Goal: Transaction & Acquisition: Register for event/course

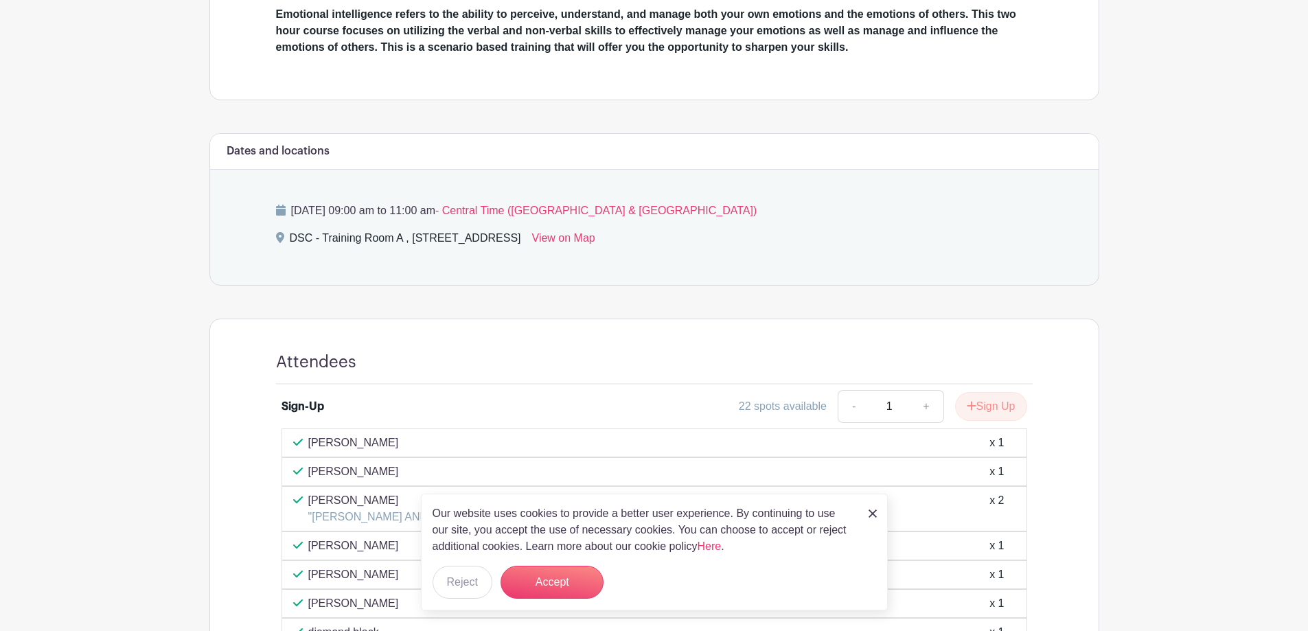
scroll to position [601, 0]
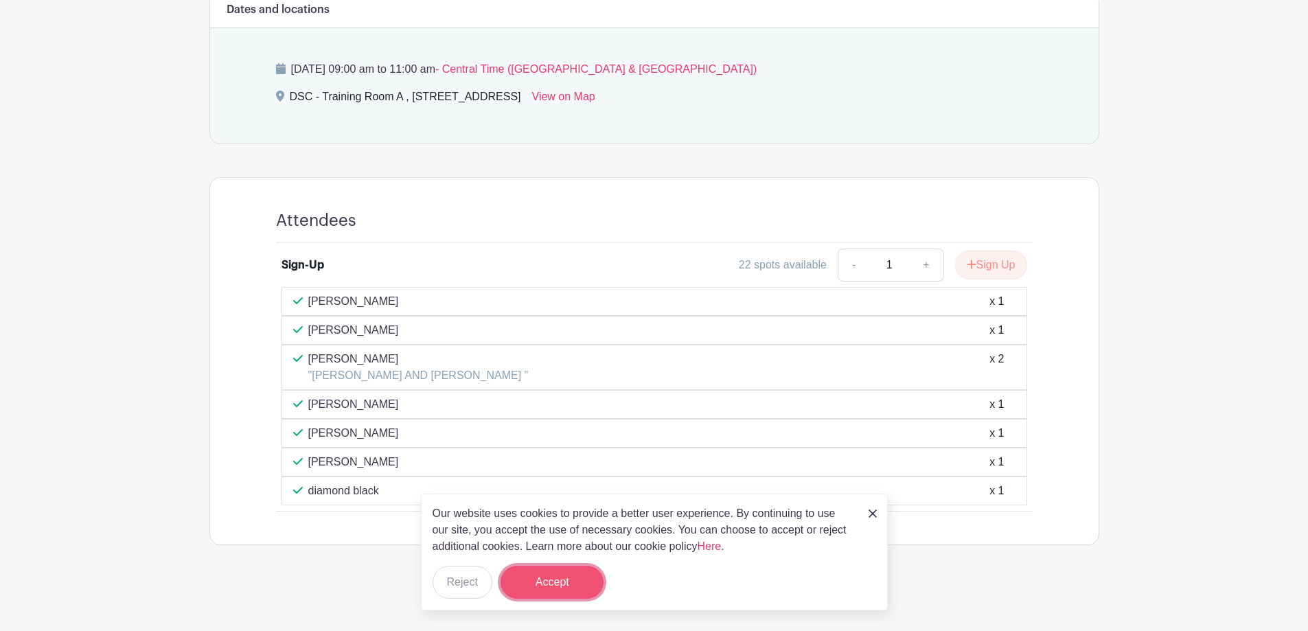
click at [561, 578] on button "Accept" at bounding box center [551, 582] width 103 height 33
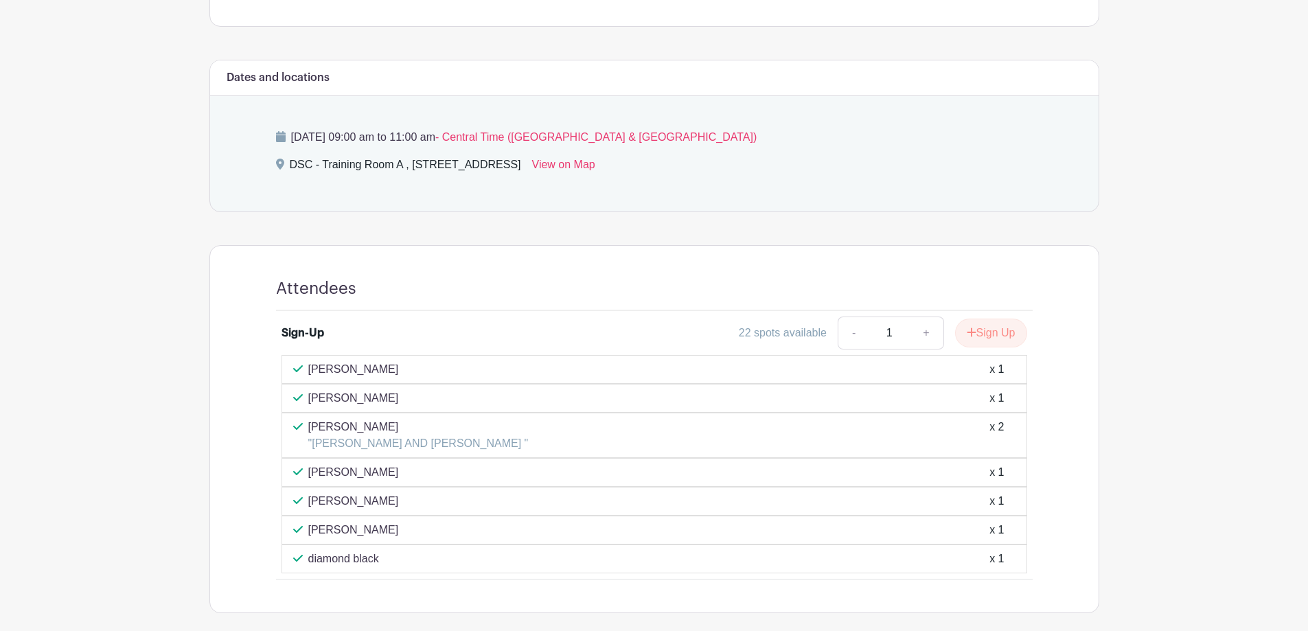
scroll to position [532, 0]
click at [982, 340] on button "Sign Up" at bounding box center [991, 333] width 72 height 29
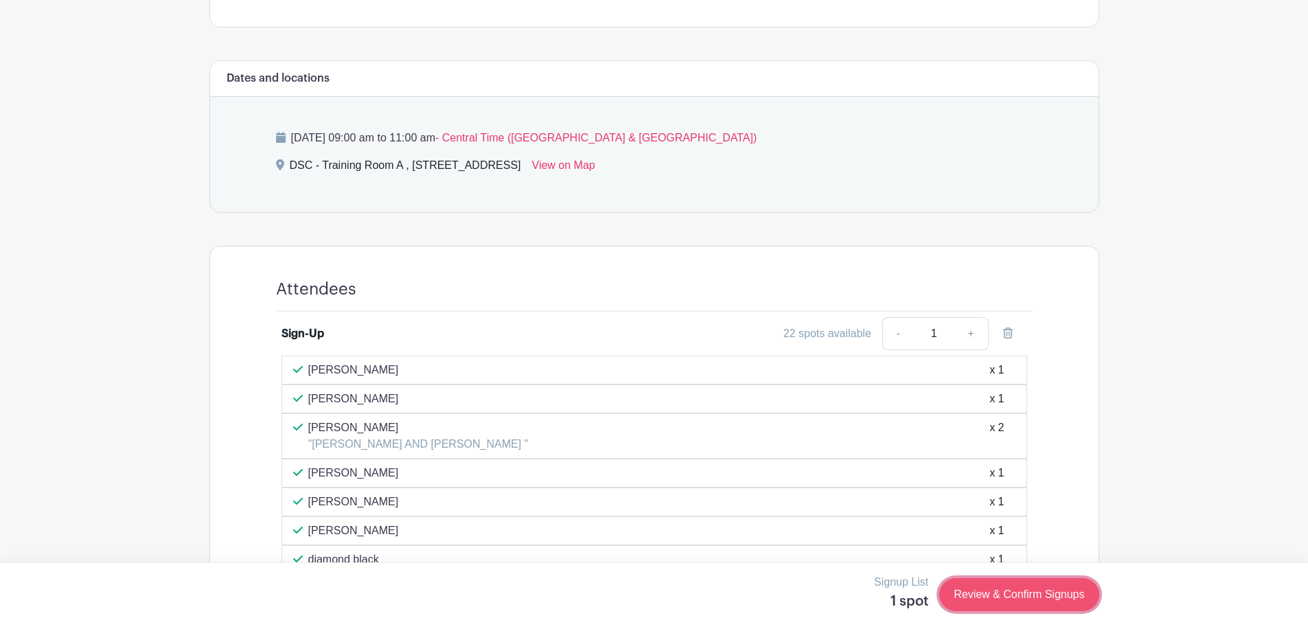
click at [1013, 588] on link "Review & Confirm Signups" at bounding box center [1018, 594] width 159 height 33
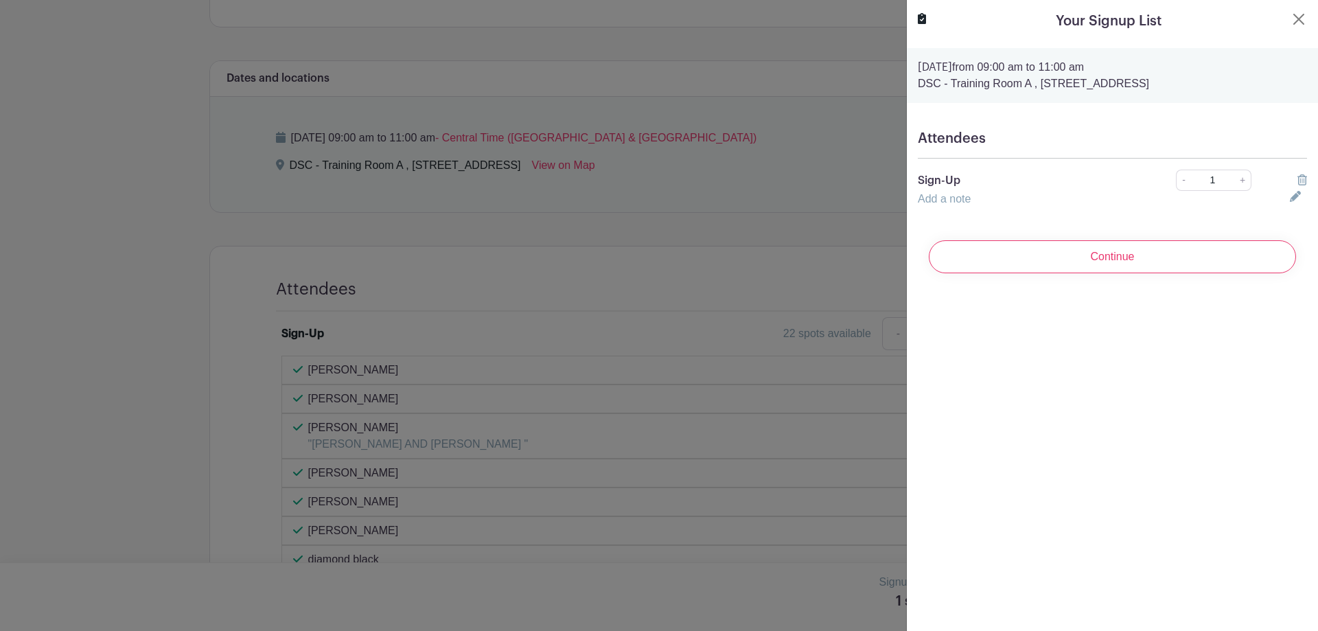
click at [985, 132] on h5 "Attendees" at bounding box center [1112, 138] width 389 height 16
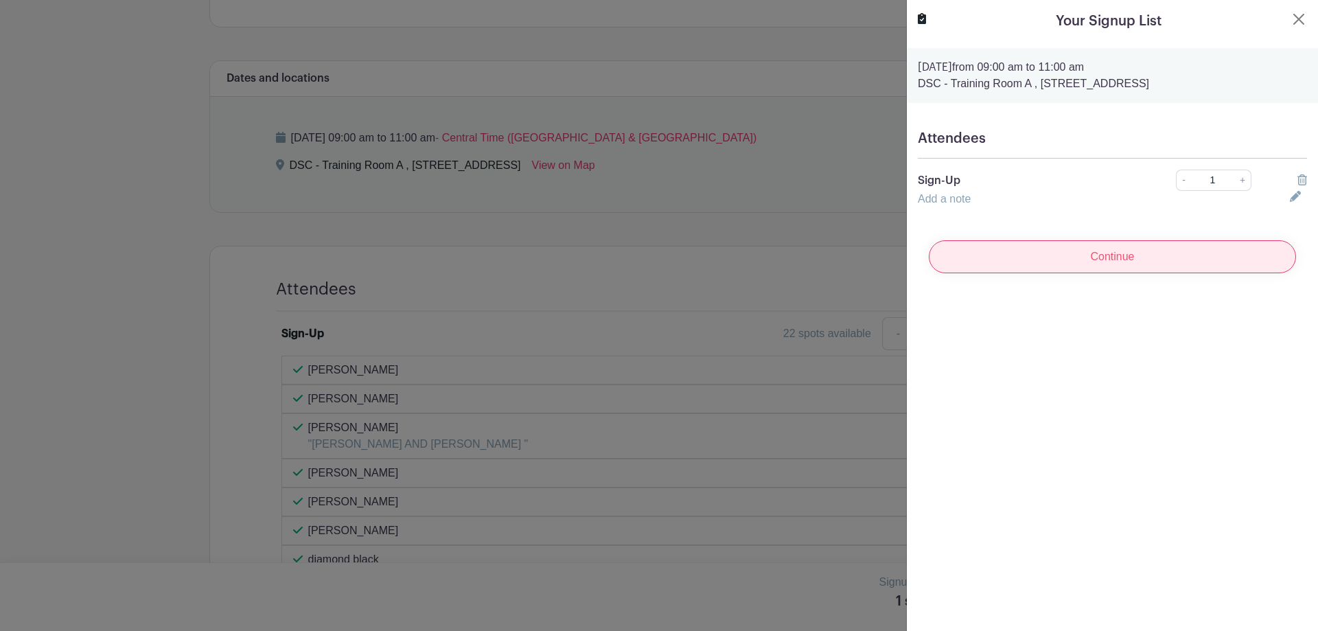
click at [1139, 254] on input "Continue" at bounding box center [1112, 256] width 367 height 33
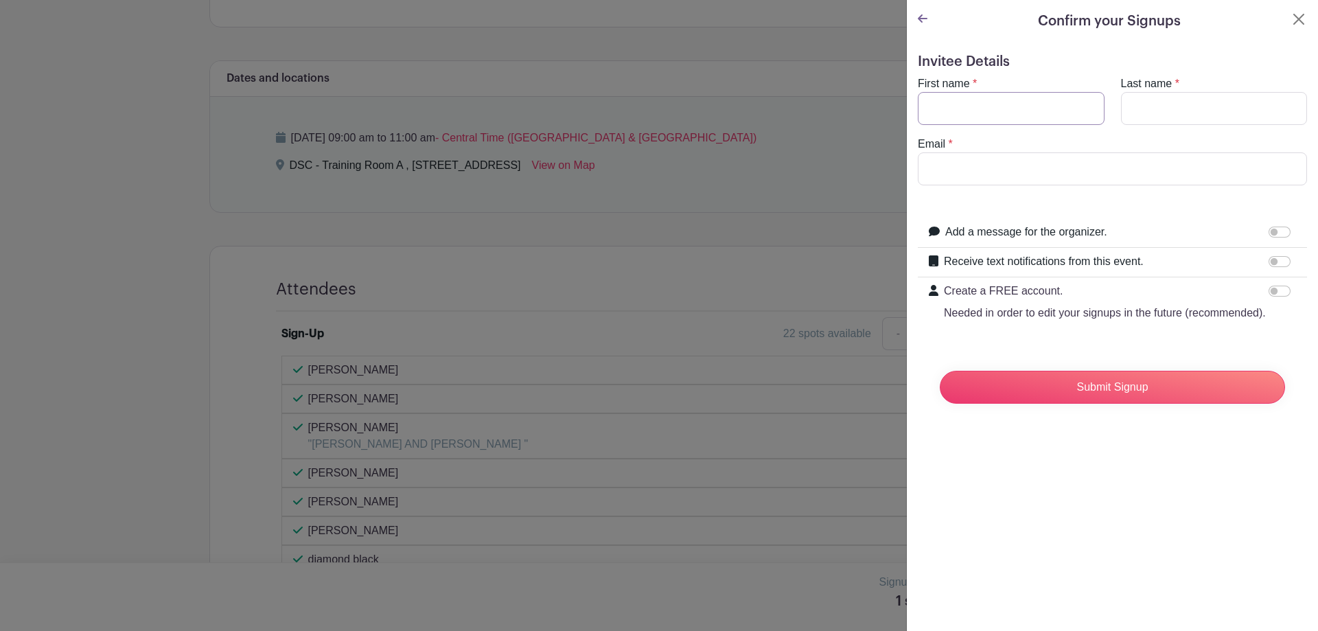
click at [964, 99] on input "First name" at bounding box center [1011, 108] width 187 height 33
type input "[PERSON_NAME]"
click at [1129, 110] on input "Last name" at bounding box center [1214, 108] width 187 height 33
type input "[PERSON_NAME]"
click at [1027, 174] on input "Email" at bounding box center [1112, 168] width 389 height 33
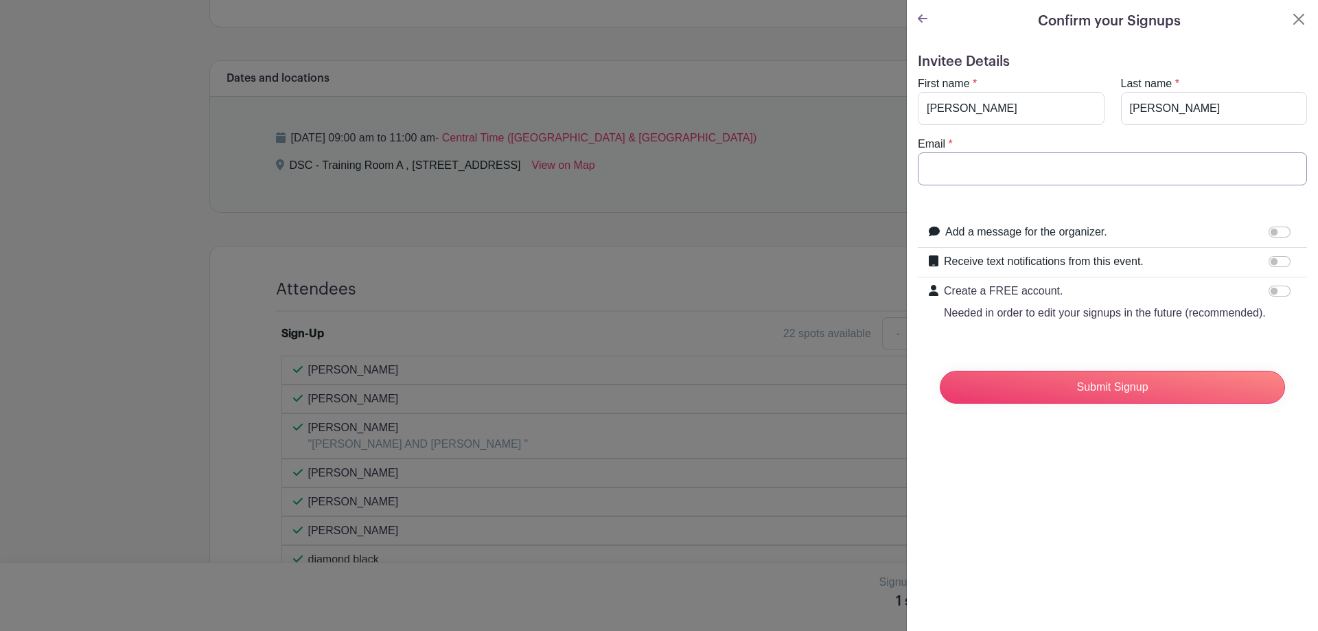
type input "[EMAIL_ADDRESS][DOMAIN_NAME]"
click at [1091, 404] on input "Submit Signup" at bounding box center [1112, 387] width 345 height 33
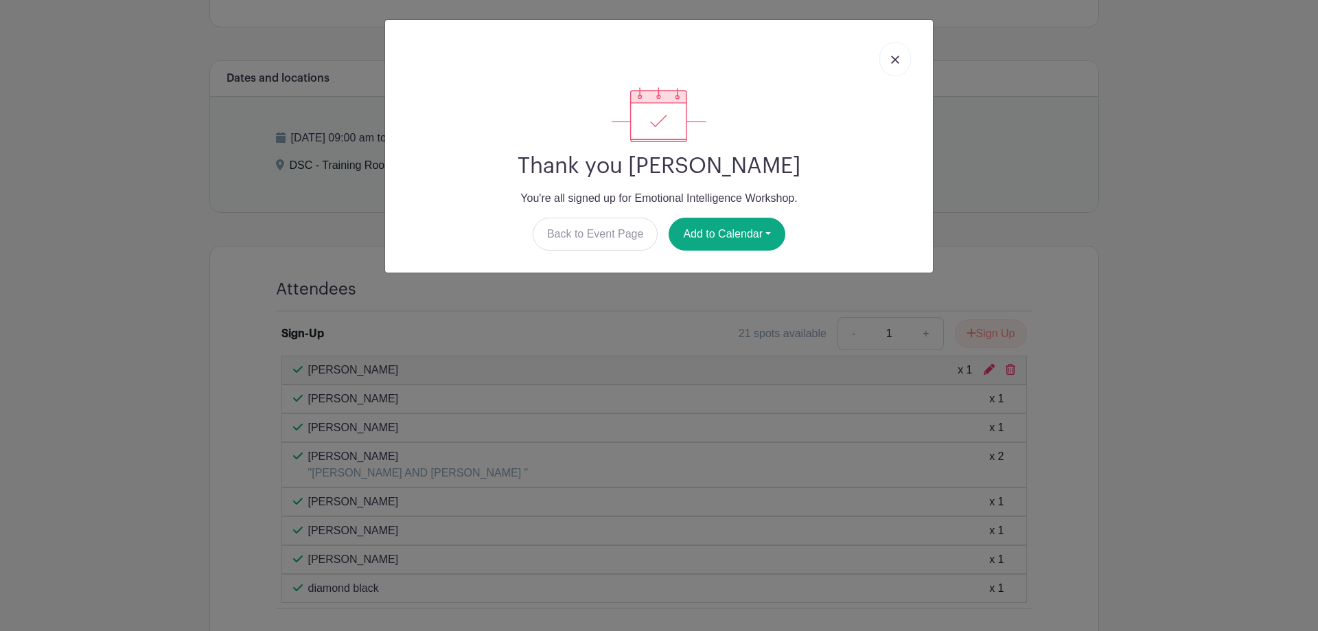
click at [889, 59] on link at bounding box center [895, 59] width 32 height 34
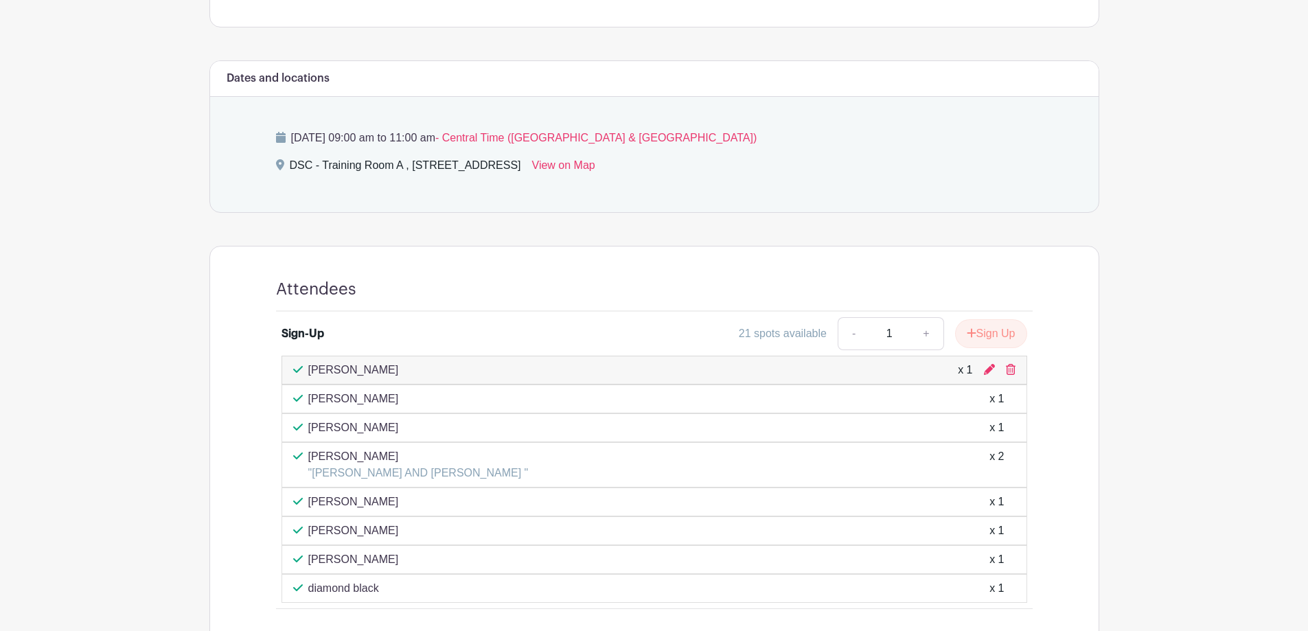
click at [611, 305] on div "Attendees" at bounding box center [654, 295] width 756 height 32
